Goal: Task Accomplishment & Management: Complete application form

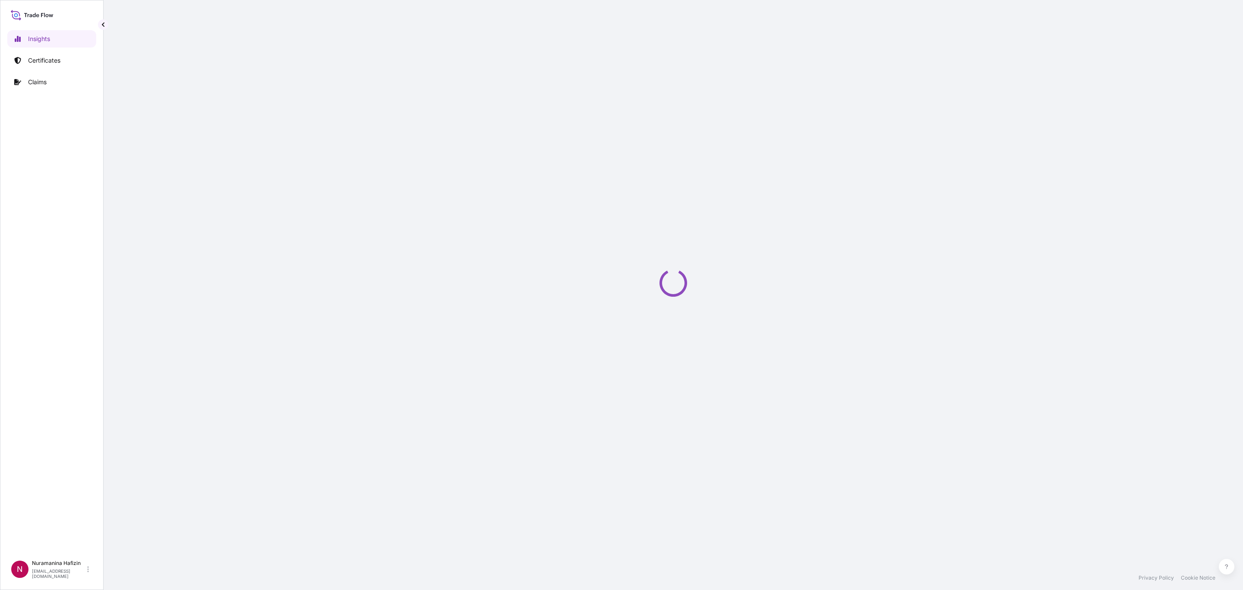
select select "2025"
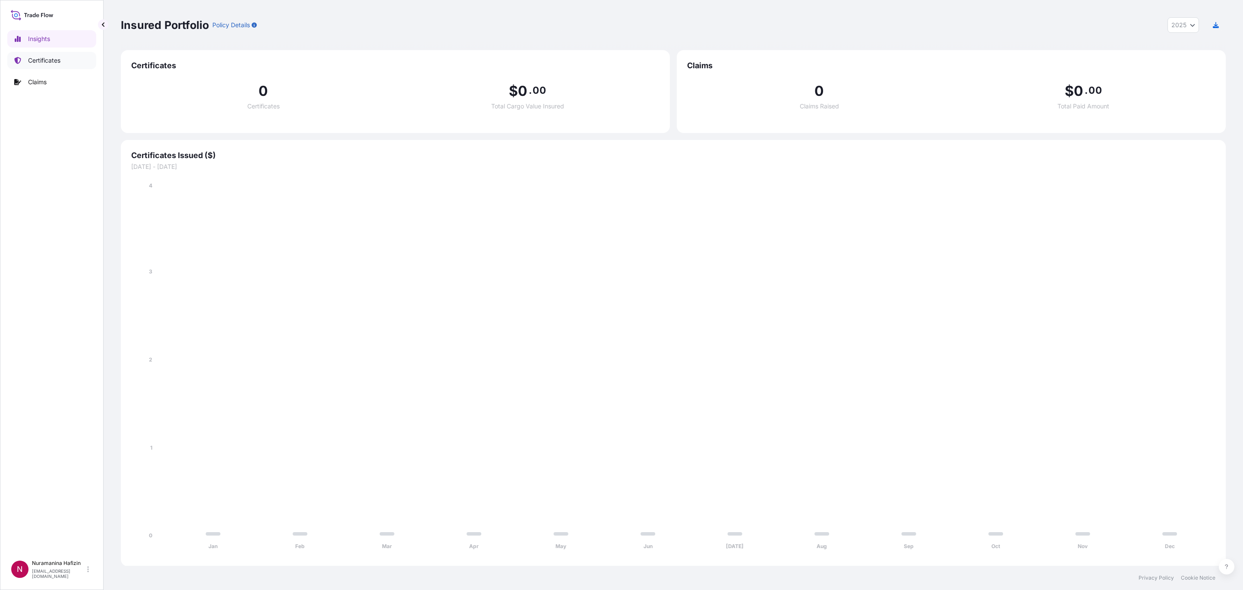
click at [60, 57] on p "Certificates" at bounding box center [44, 60] width 32 height 9
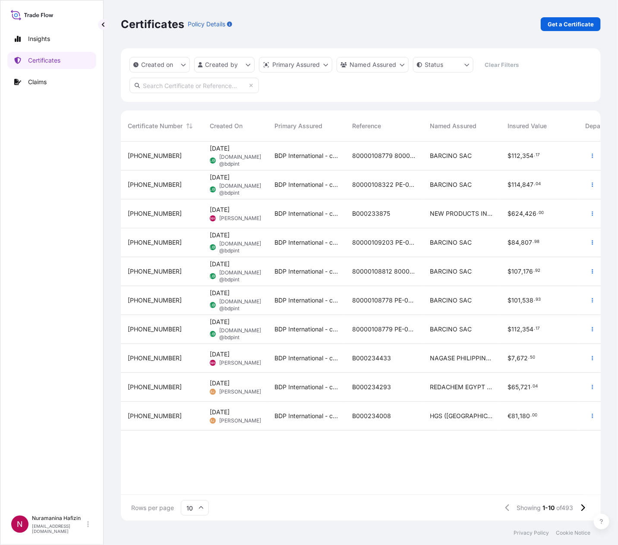
scroll to position [10, 10]
click at [568, 19] on link "Get a Certificate" at bounding box center [571, 24] width 60 height 14
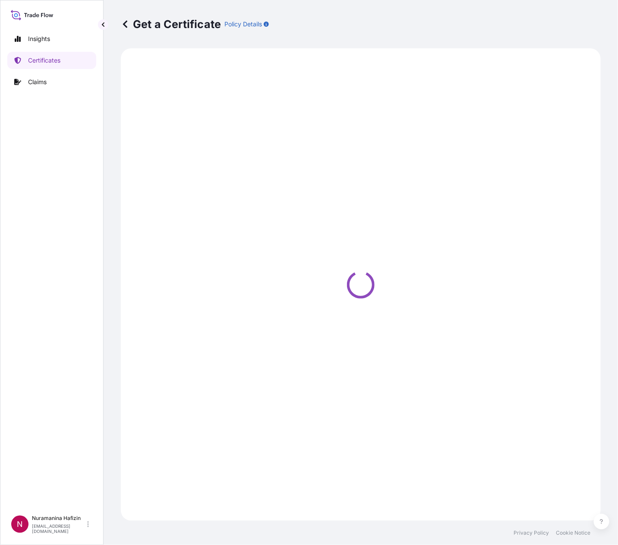
select select "Barge"
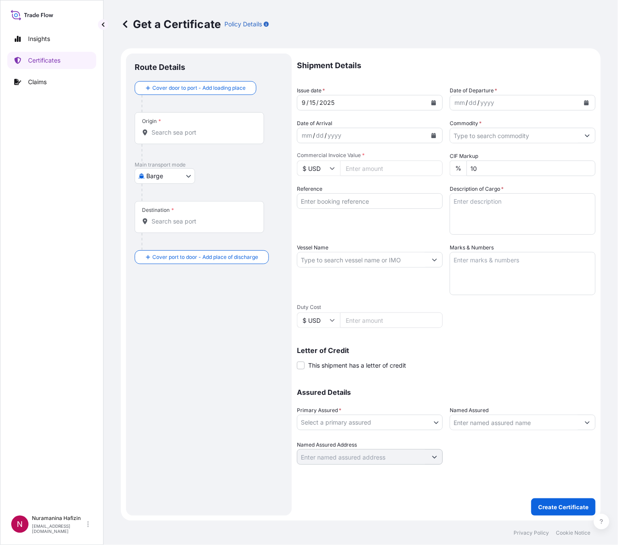
click at [584, 105] on button "Calendar" at bounding box center [587, 103] width 14 height 14
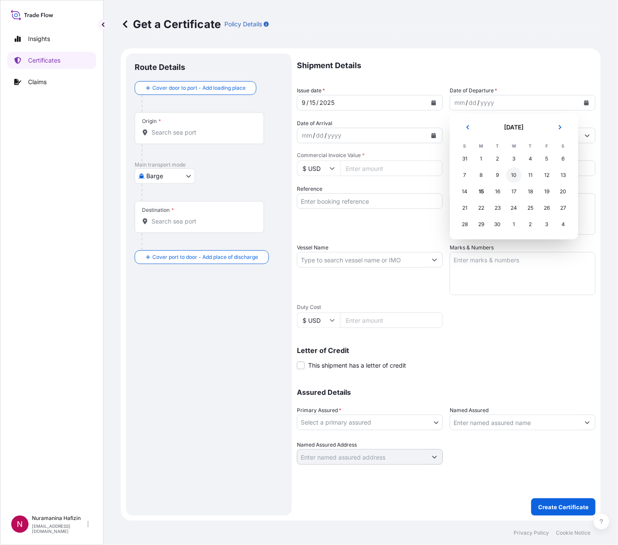
click at [517, 176] on div "10" at bounding box center [514, 175] width 16 height 16
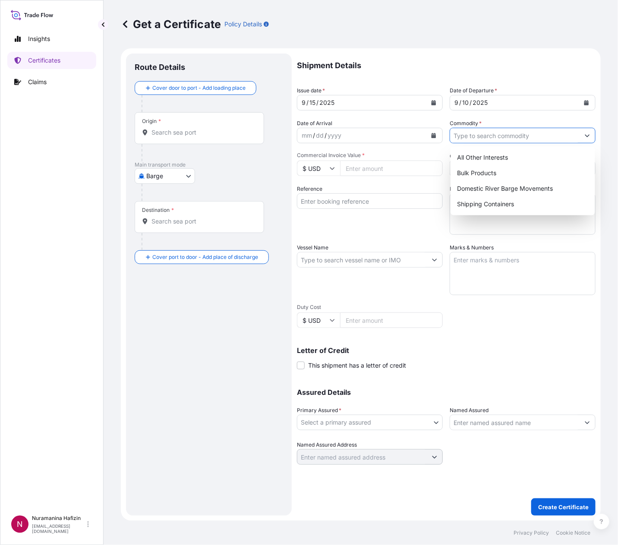
click at [523, 139] on input "Commodity *" at bounding box center [514, 136] width 129 height 16
click at [498, 205] on div "Shipping Containers" at bounding box center [523, 204] width 138 height 16
type input "Shipping Containers"
drag, startPoint x: 329, startPoint y: 198, endPoint x: 366, endPoint y: 192, distance: 38.0
click at [329, 198] on input "Reference" at bounding box center [370, 201] width 146 height 16
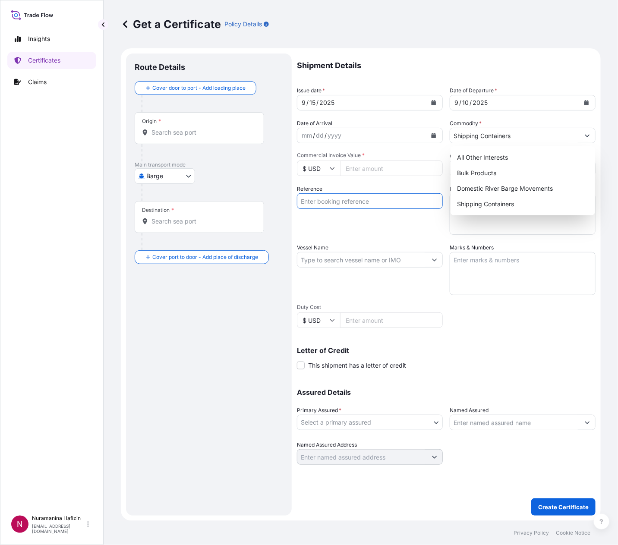
paste input "B000234433"
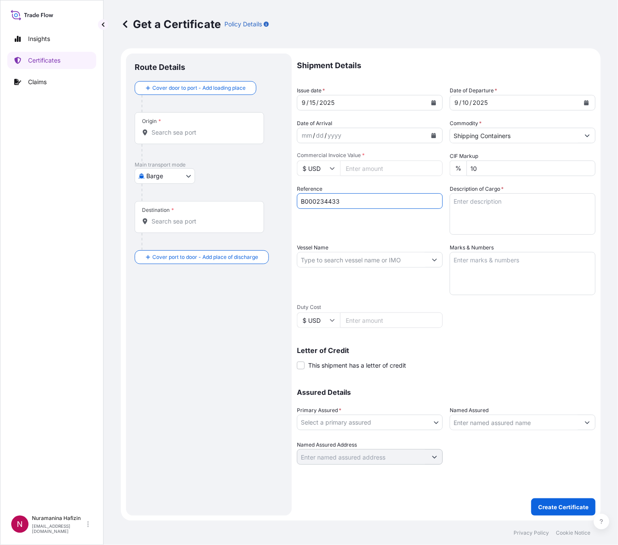
type input "B000234433"
click at [469, 213] on textarea "Description of Cargo *" at bounding box center [523, 213] width 146 height 41
paste textarea "30"
click at [476, 205] on textarea "30" at bounding box center [523, 213] width 146 height 41
paste textarea "BAGS LOADED ONTO 1 PALLET LOADED INTO 1 LCL PEARLTHANE(TM) 11T85, PE BAG"
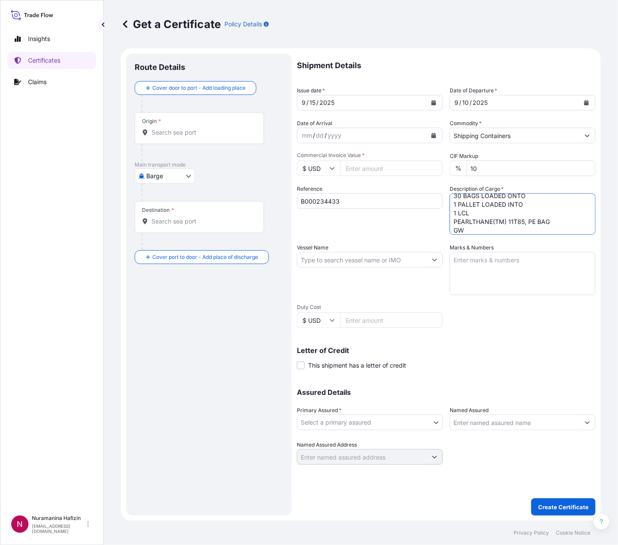
scroll to position [14, 0]
drag, startPoint x: 472, startPoint y: 219, endPoint x: 511, endPoint y: 217, distance: 38.9
click at [472, 219] on textarea "30 BAGS LOADED ONTO 1 PALLET LOADED INTO 1 LCL PEARLTHANE(TM) 11T85, PE BAG GW …" at bounding box center [523, 213] width 146 height 41
paste textarea "775.2000"
click at [495, 229] on textarea "30 BAGS LOADED ONTO 1 PALLET LOADED INTO 1 LCL PEARLTHANE(TM) 11T85, PE BAG GW …" at bounding box center [523, 213] width 146 height 41
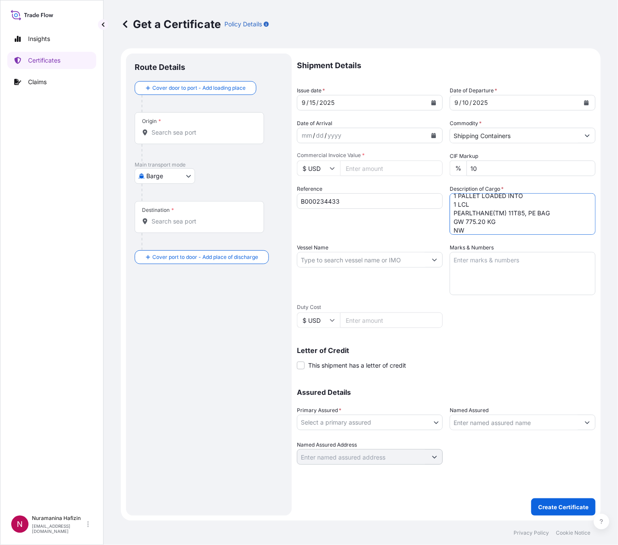
paste textarea "750.0000"
type textarea "30 BAGS LOADED ONTO 1 PALLET LOADED INTO 1 LCL PEARLTHANE(TM) 11T85, PE BAG GW …"
click at [416, 253] on input "Vessel Name" at bounding box center [361, 260] width 129 height 16
paste input "MSC [PERSON_NAME]"
click at [338, 256] on input "Vessel Name" at bounding box center [361, 260] width 129 height 16
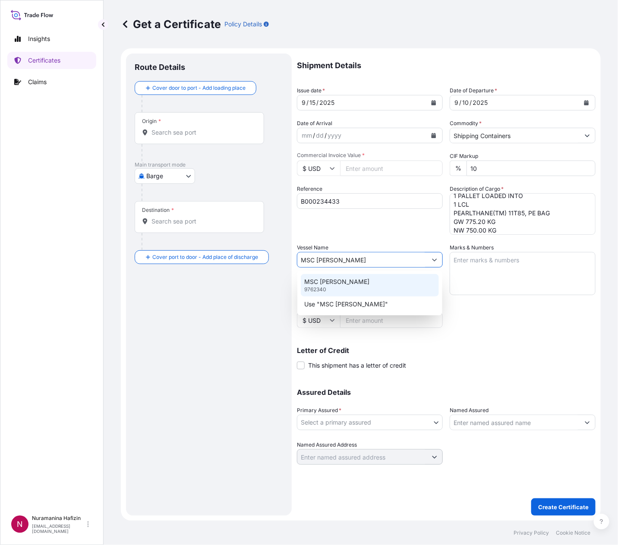
click at [368, 283] on div "MSC [PERSON_NAME] 9762340" at bounding box center [370, 285] width 138 height 22
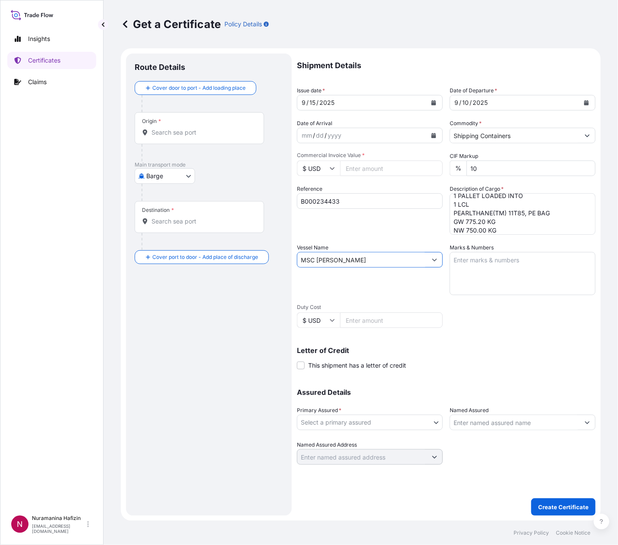
type input "MSC [PERSON_NAME]"
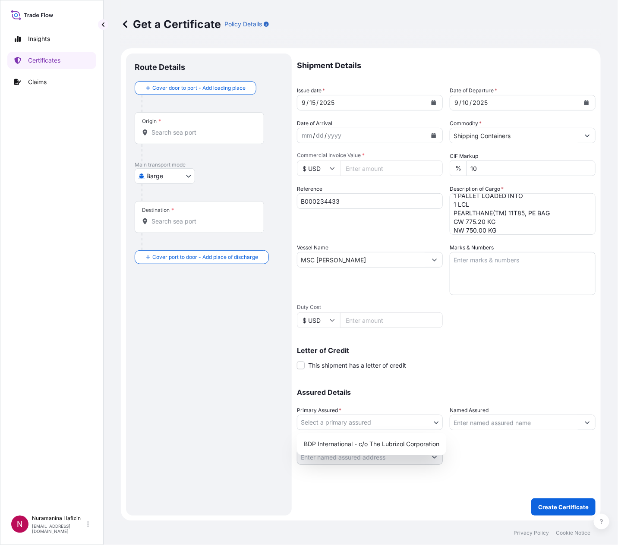
click at [370, 421] on body "0 options available. 2 options available. Insights Certificates Claims N Nurama…" at bounding box center [309, 272] width 618 height 545
click at [364, 444] on div "BDP International - c/o The Lubrizol Corporation" at bounding box center [371, 444] width 142 height 16
select select "31972"
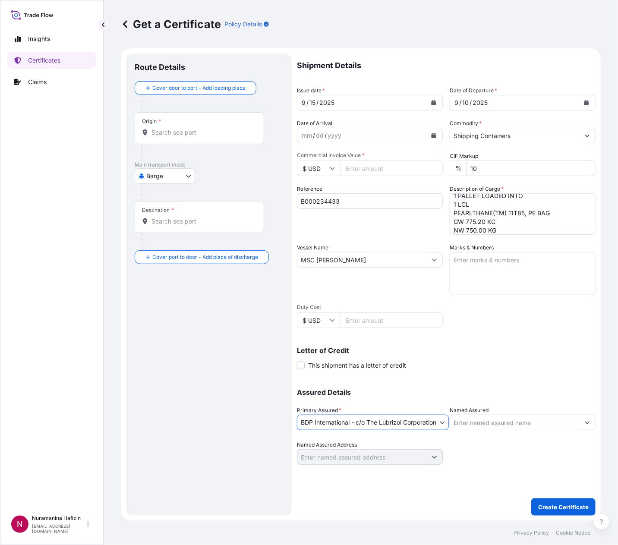
click at [484, 426] on input "Named Assured" at bounding box center [514, 423] width 129 height 16
click at [486, 421] on input "Named Assured" at bounding box center [514, 423] width 129 height 16
paste input "NAGASE PHILIPPINES INTERNATIONAL"
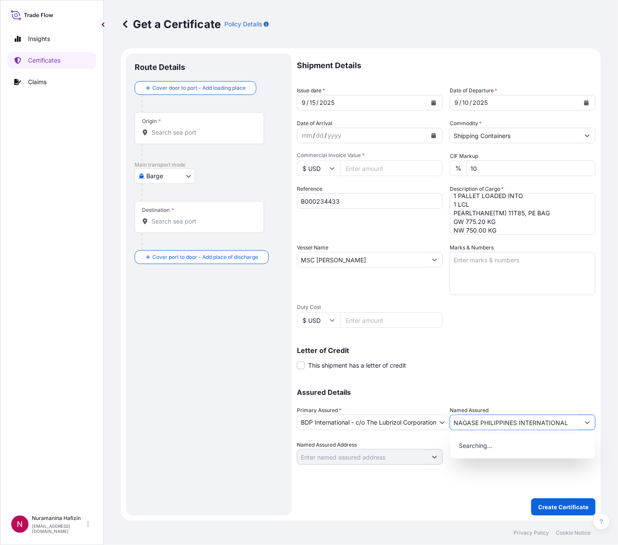
type input "NAGASE PHILIPPINES INTERNATIONAL"
click at [172, 176] on body "15 options available. 15 options available. 0 options available. Insights Certi…" at bounding box center [309, 272] width 618 height 545
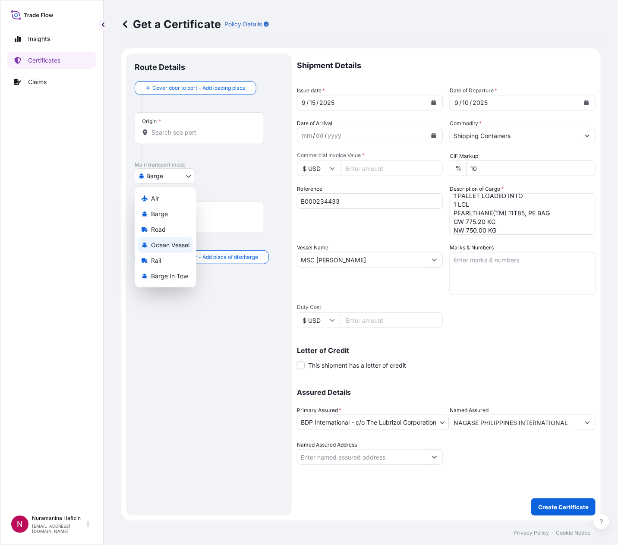
click at [162, 249] on span "Ocean Vessel" at bounding box center [170, 245] width 38 height 9
select select "Ocean Vessel"
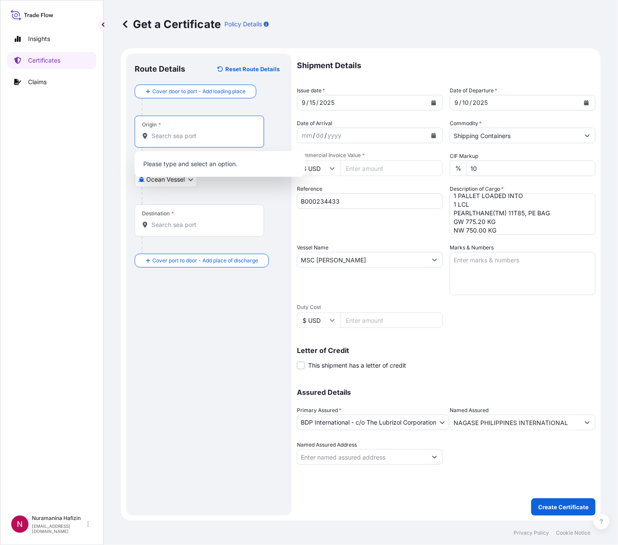
click at [199, 135] on input "Origin *" at bounding box center [202, 136] width 102 height 9
paste input "MONTMELO"
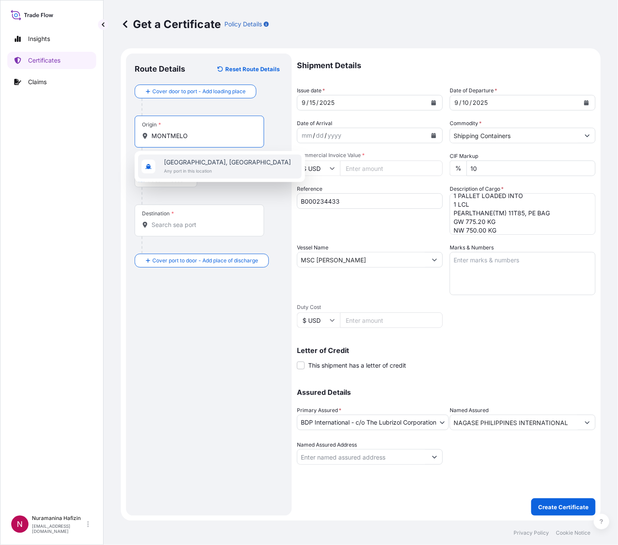
click at [210, 167] on span "Any port in this location" at bounding box center [227, 171] width 127 height 9
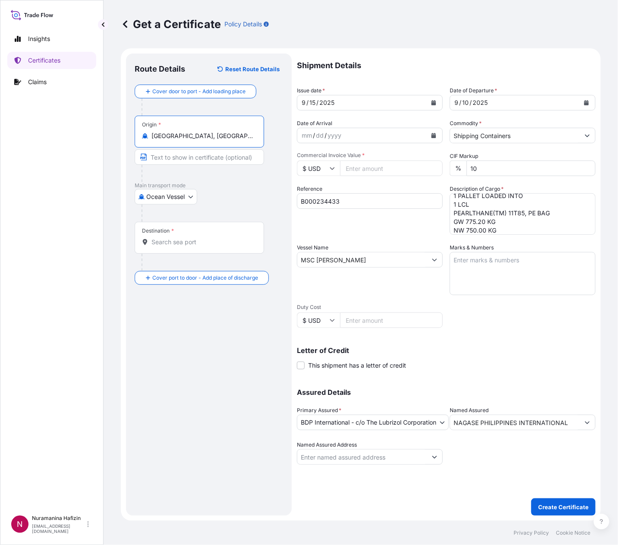
type input "[GEOGRAPHIC_DATA], [GEOGRAPHIC_DATA]"
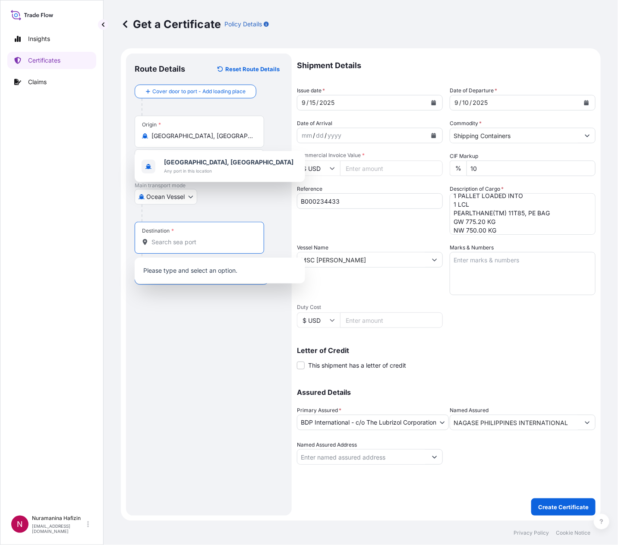
click at [197, 240] on input "Destination *" at bounding box center [202, 242] width 102 height 9
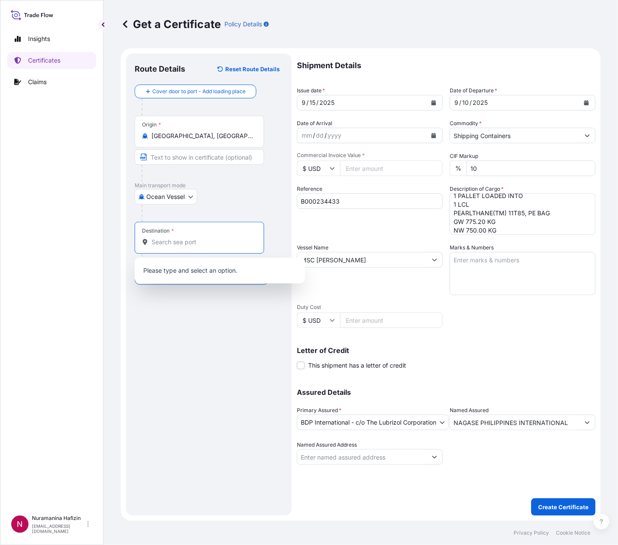
paste input "[GEOGRAPHIC_DATA], [GEOGRAPHIC_DATA]"
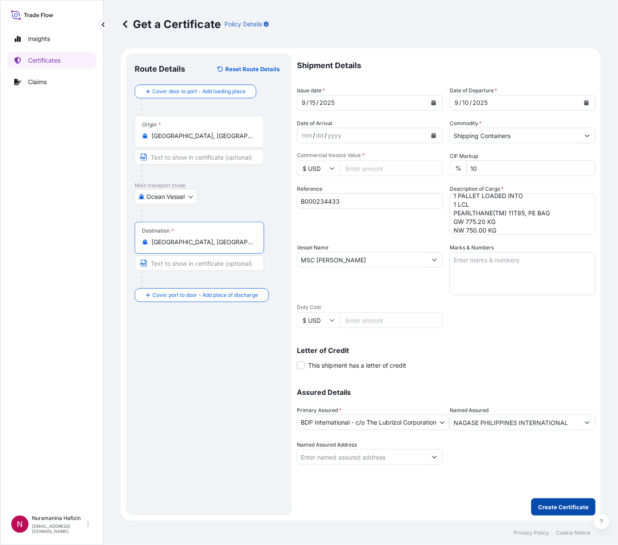
type input "[GEOGRAPHIC_DATA], [GEOGRAPHIC_DATA], [GEOGRAPHIC_DATA]"
click at [566, 504] on p "Create Certificate" at bounding box center [563, 507] width 50 height 9
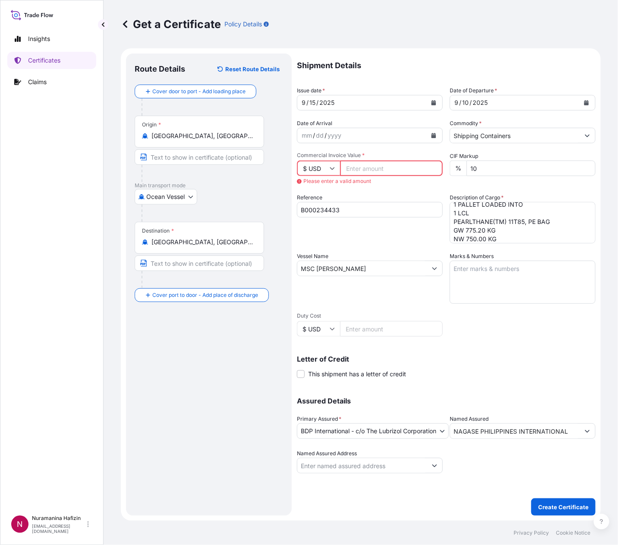
click at [353, 172] on input "Commercial Invoice Value *" at bounding box center [391, 169] width 103 height 16
paste input "6975.00"
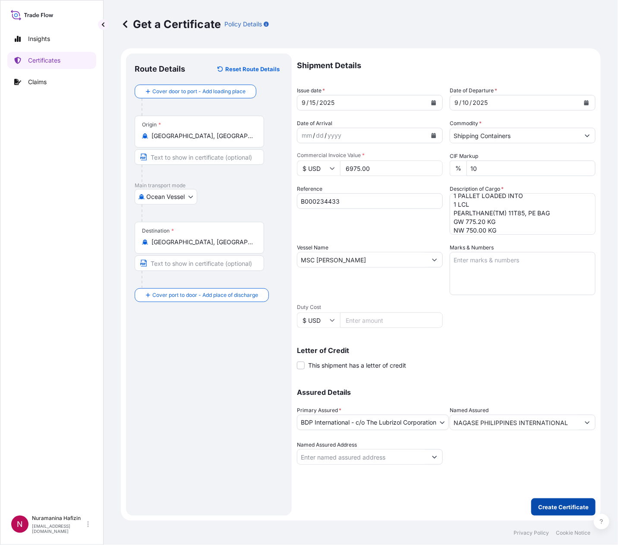
type input "6975.00"
click at [576, 504] on p "Create Certificate" at bounding box center [563, 507] width 50 height 9
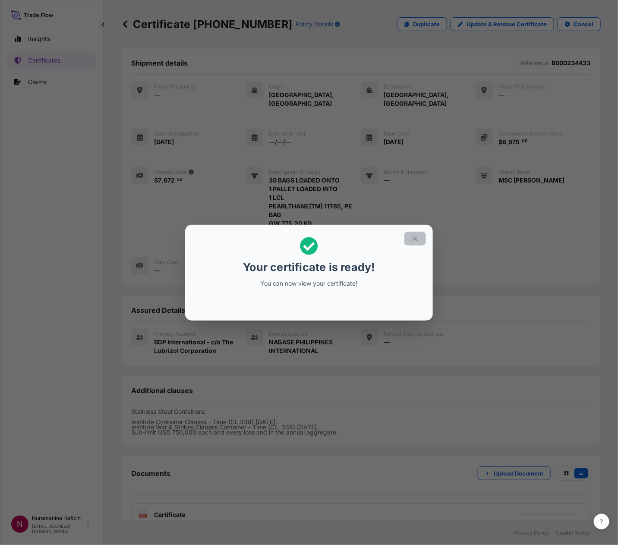
click at [416, 240] on icon "button" at bounding box center [415, 239] width 8 height 8
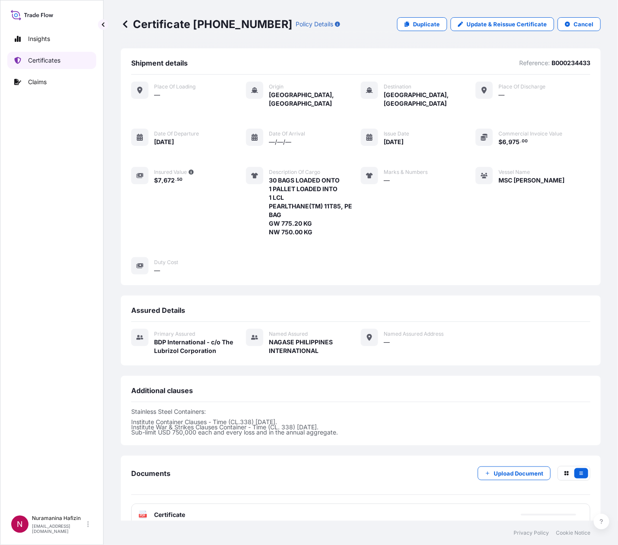
click at [51, 61] on p "Certificates" at bounding box center [44, 60] width 32 height 9
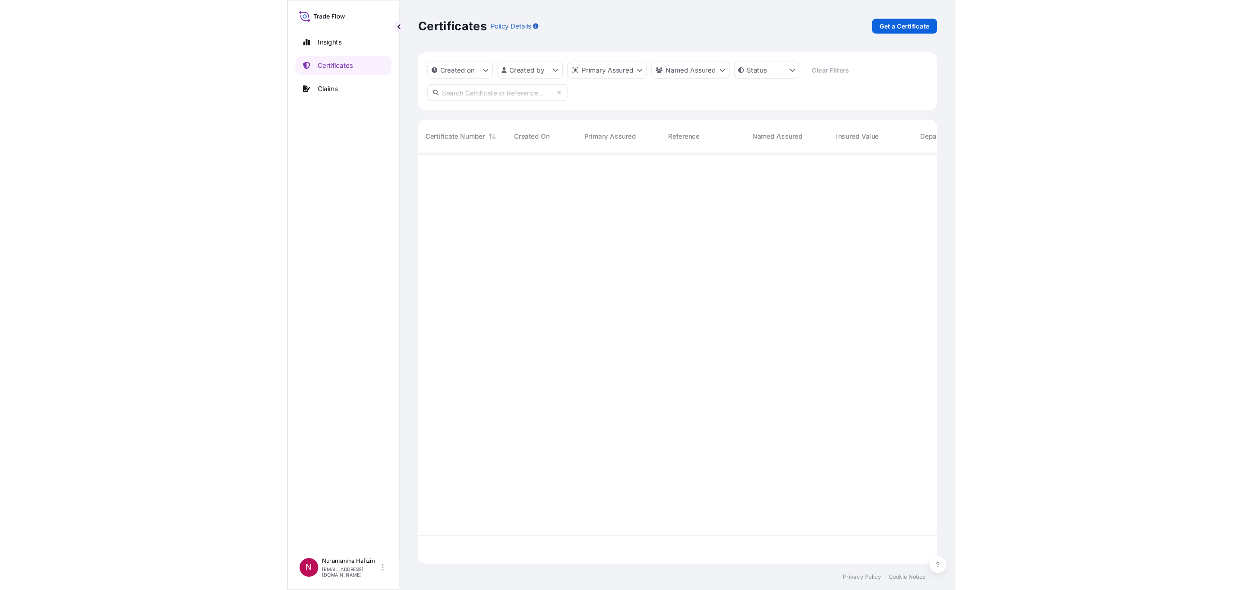
scroll to position [374, 470]
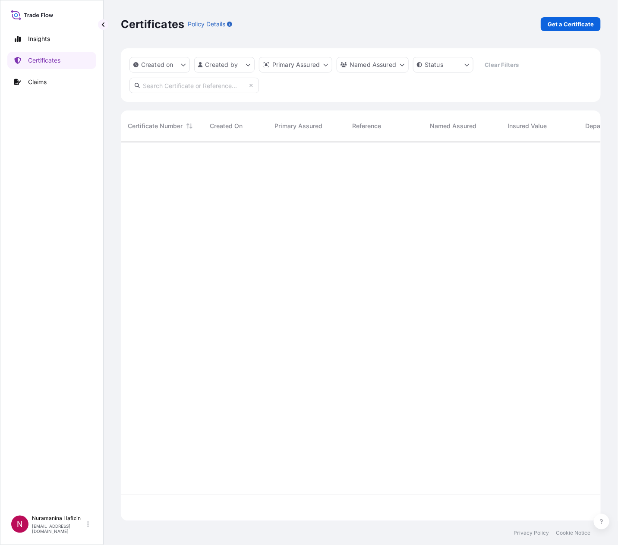
click at [192, 79] on input "text" at bounding box center [193, 86] width 129 height 16
paste input "B000234433"
type input "B000234433"
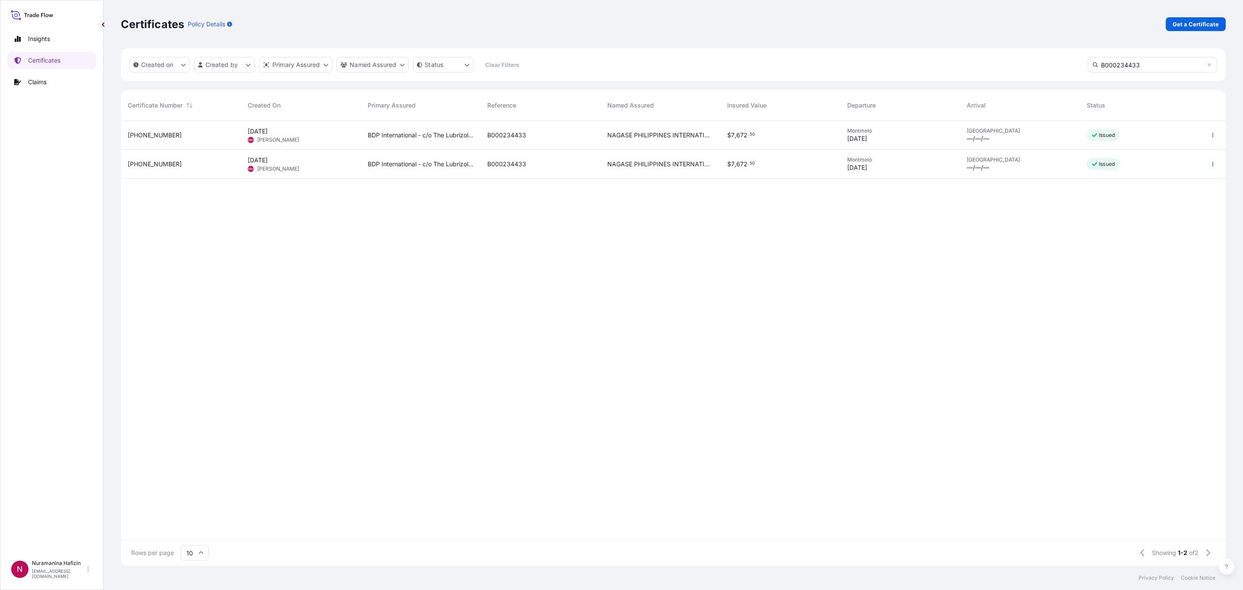
scroll to position [439, 1094]
